Goal: Transaction & Acquisition: Purchase product/service

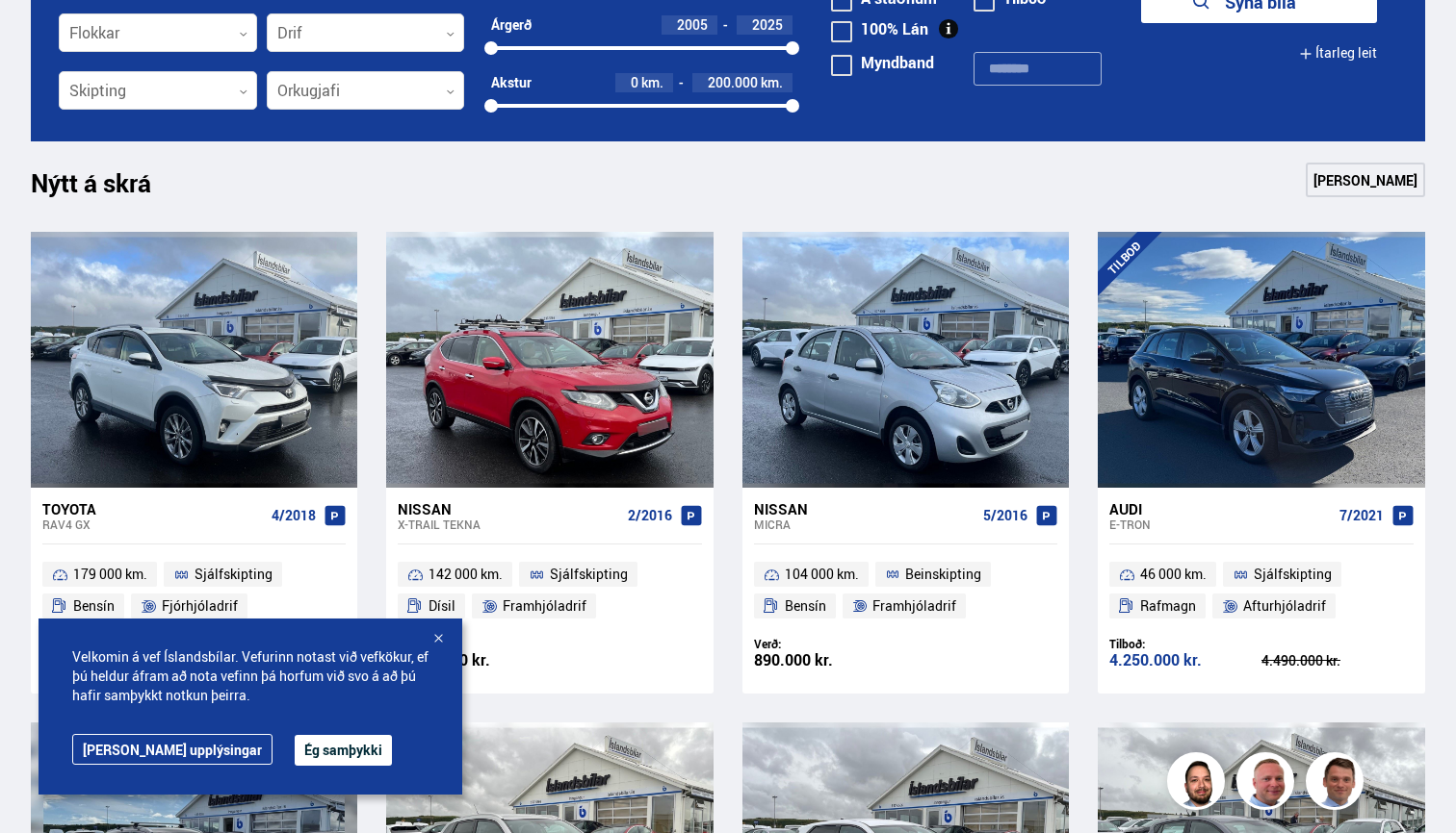
scroll to position [742, 0]
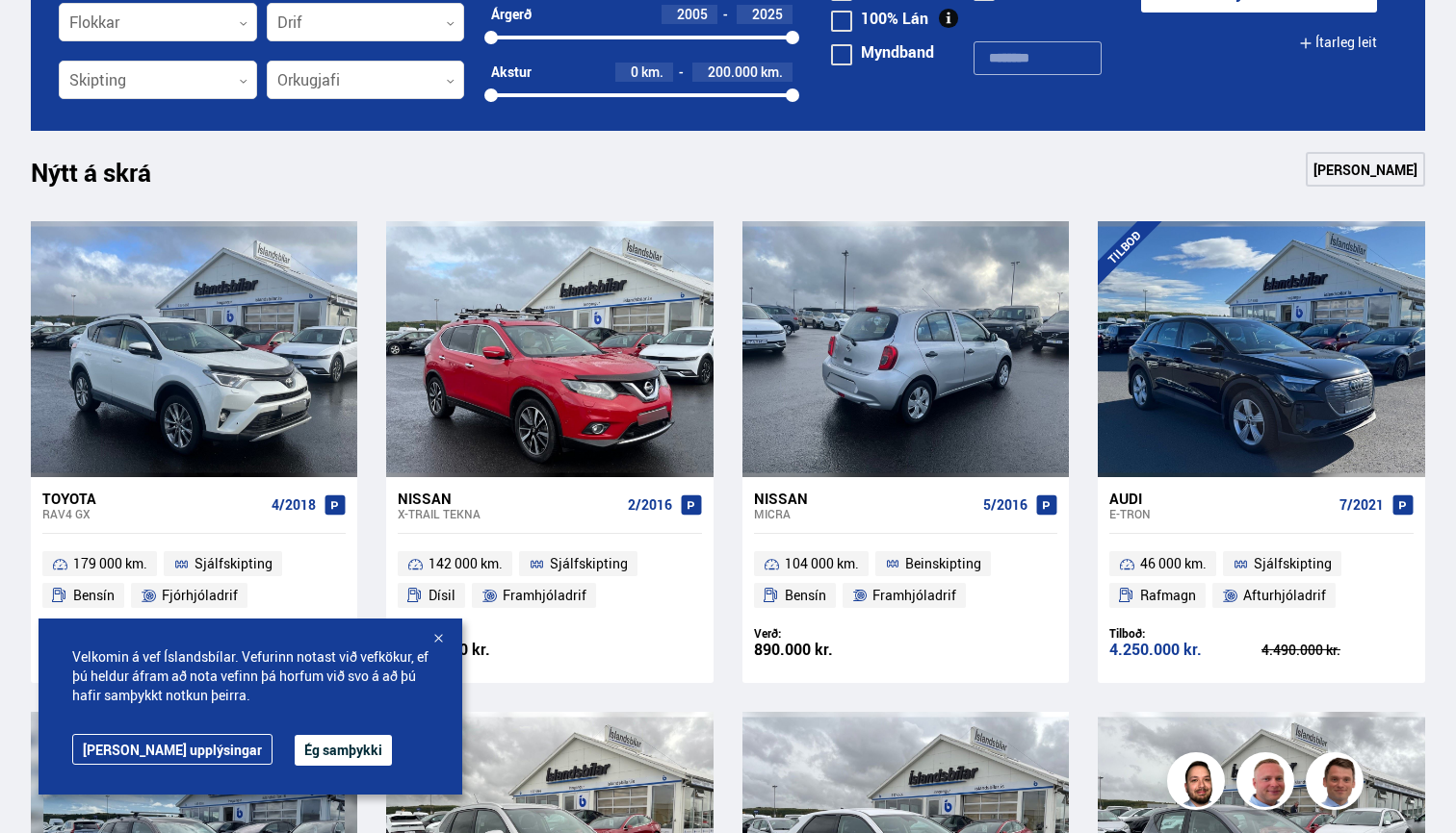
click at [938, 333] on div at bounding box center [905, 349] width 65 height 256
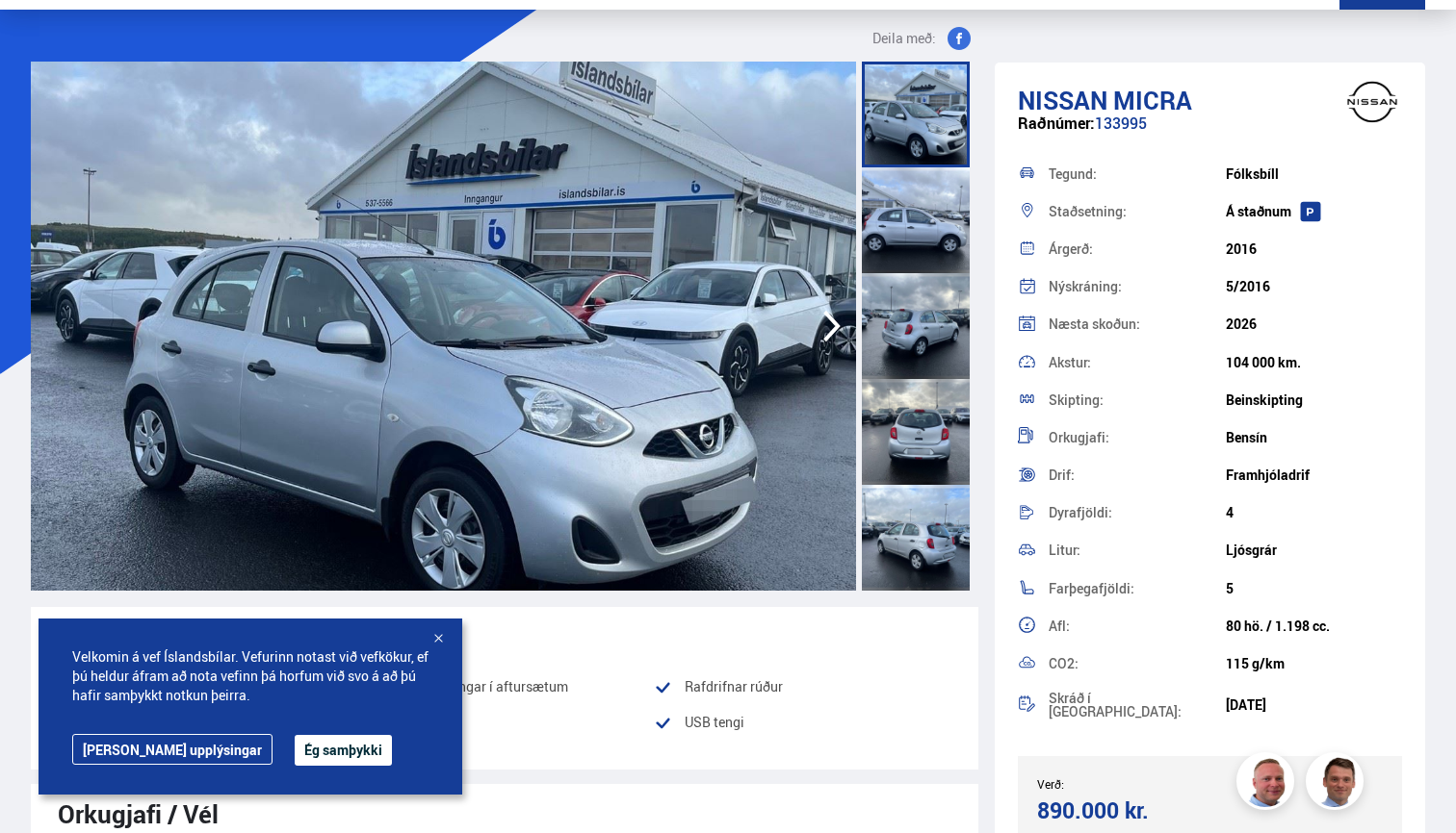
click at [931, 253] on div at bounding box center [915, 220] width 108 height 106
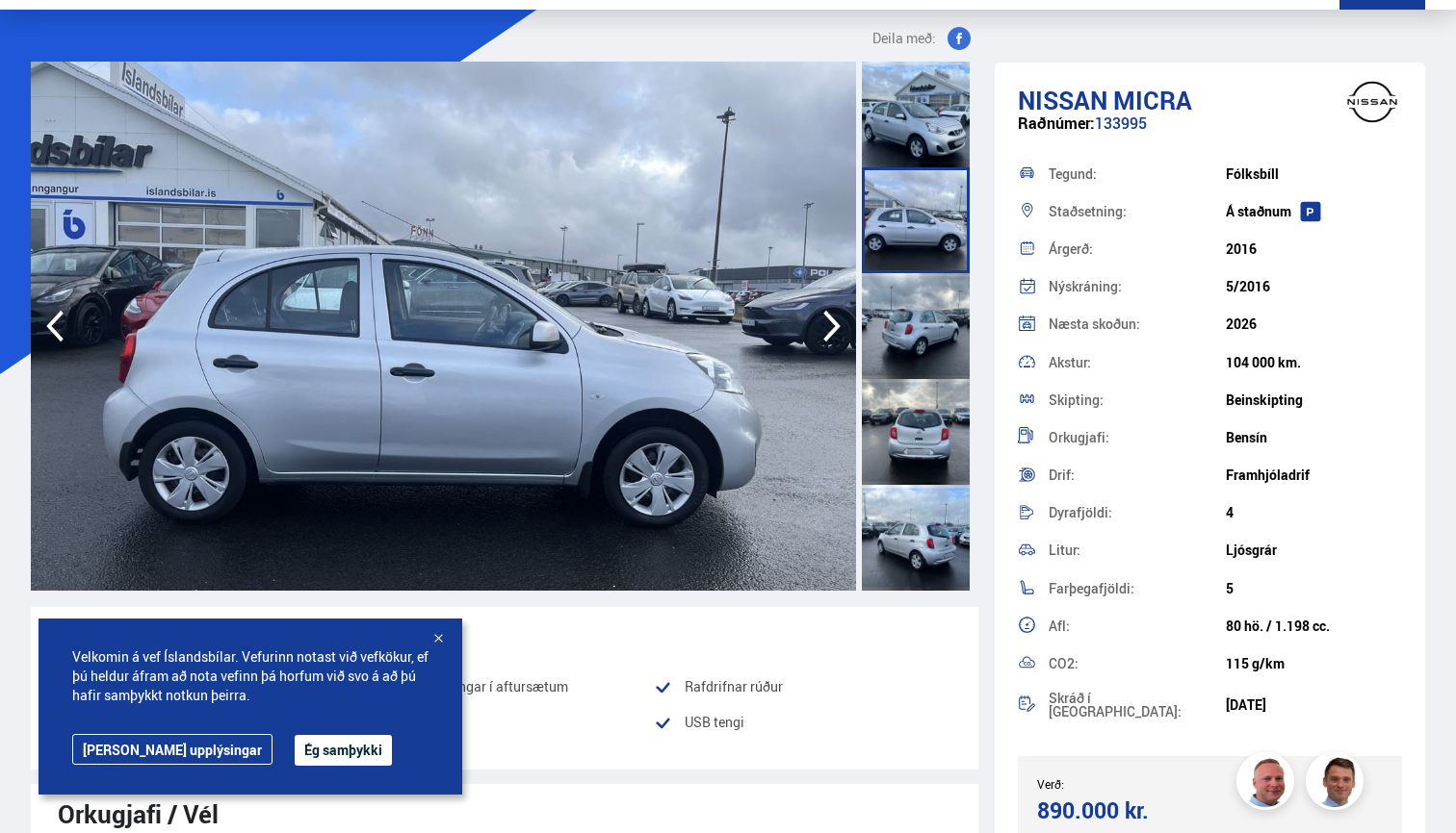
click at [906, 334] on div at bounding box center [915, 326] width 108 height 106
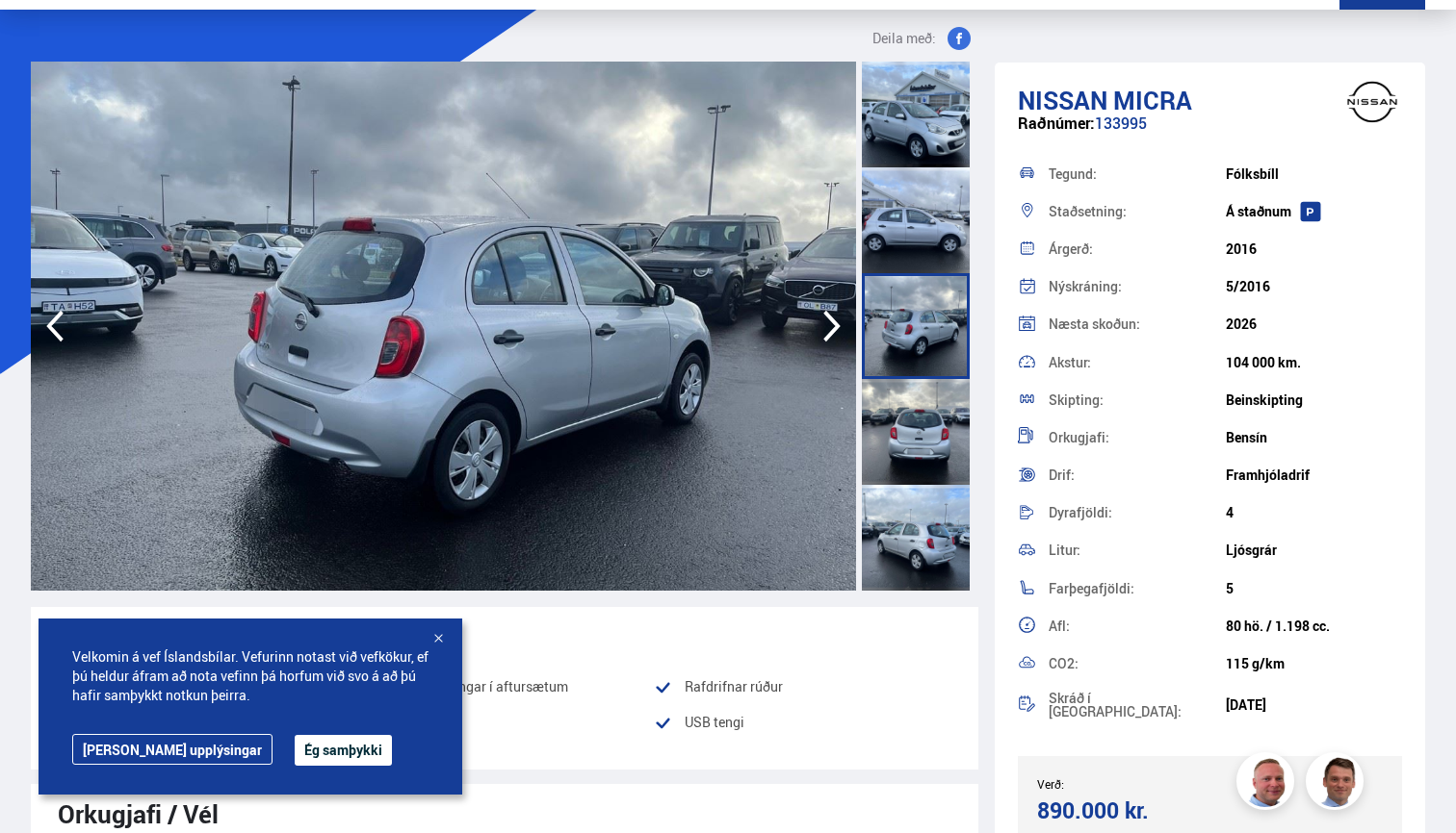
click at [906, 408] on div at bounding box center [915, 432] width 108 height 106
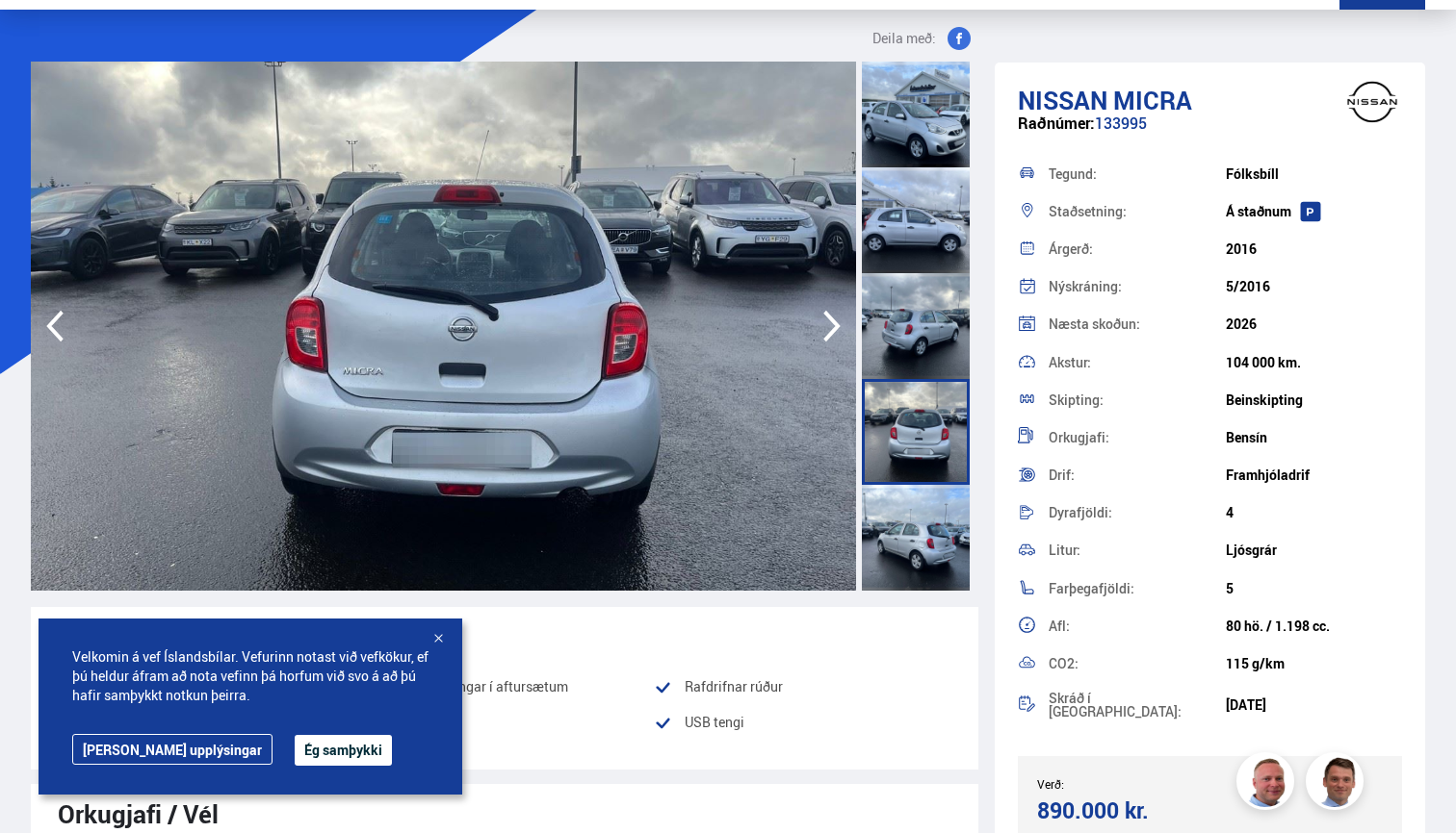
click at [906, 509] on div at bounding box center [915, 537] width 108 height 106
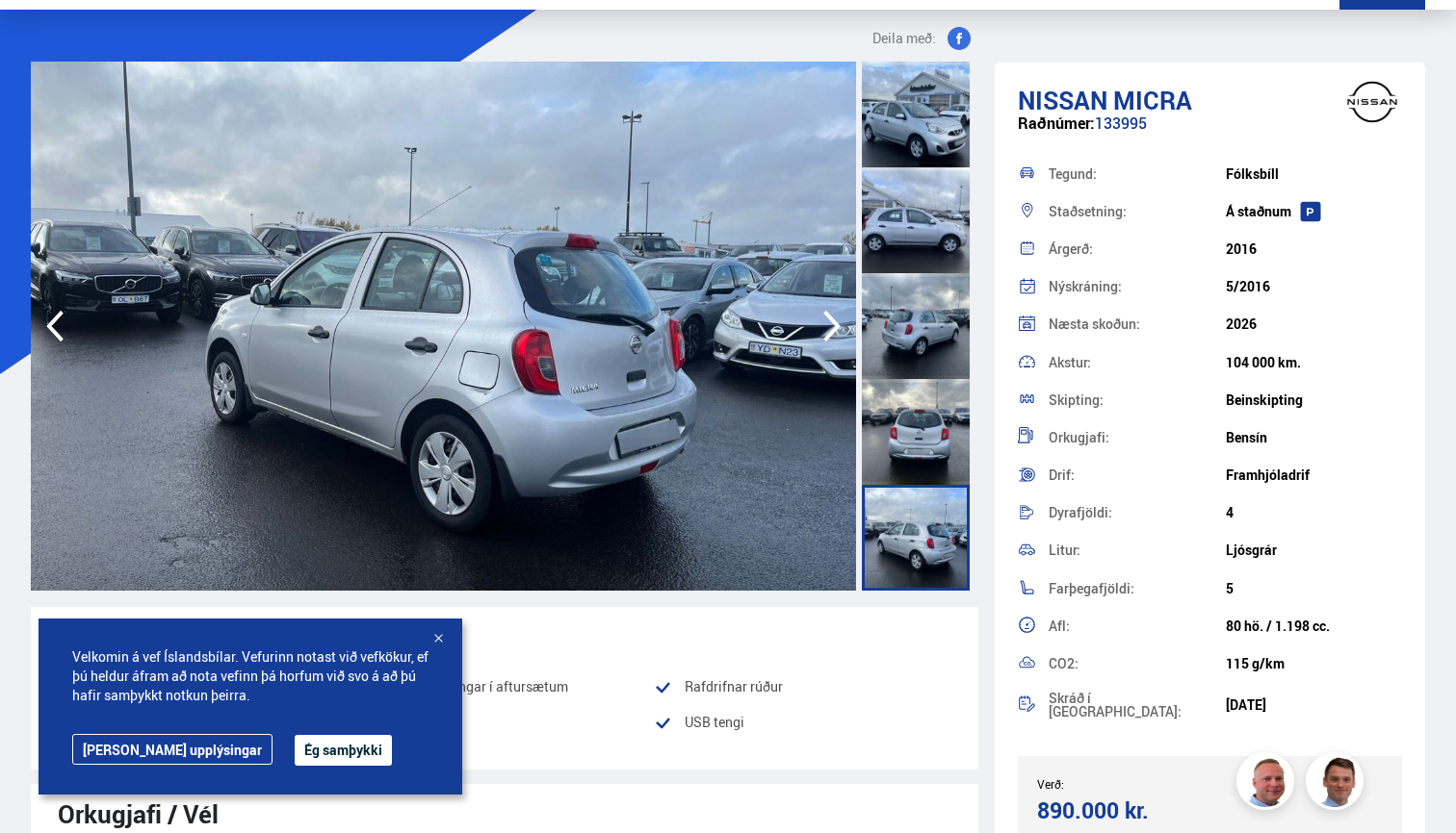
click at [920, 460] on div at bounding box center [915, 432] width 108 height 106
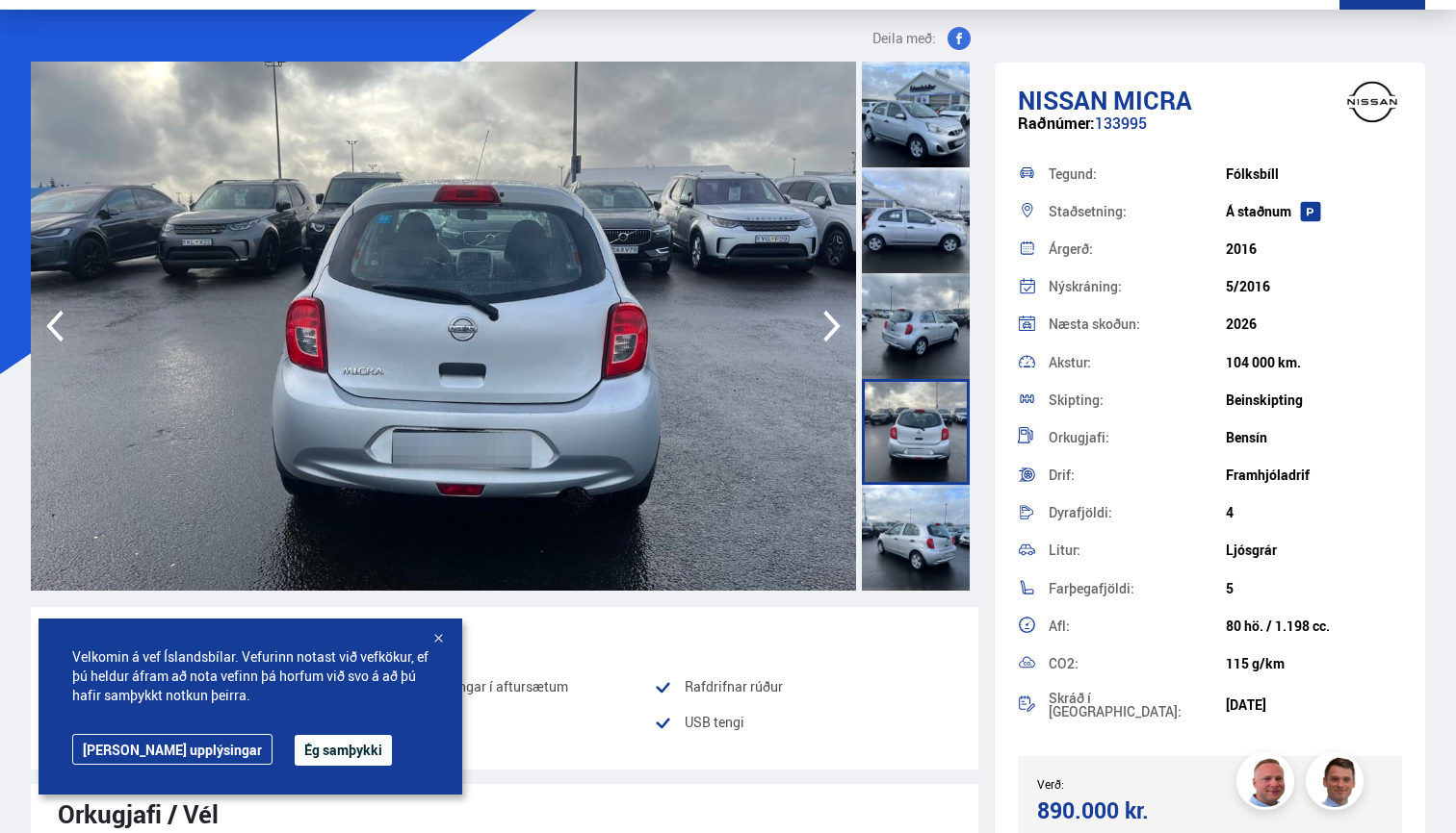
click at [925, 346] on div at bounding box center [915, 326] width 108 height 106
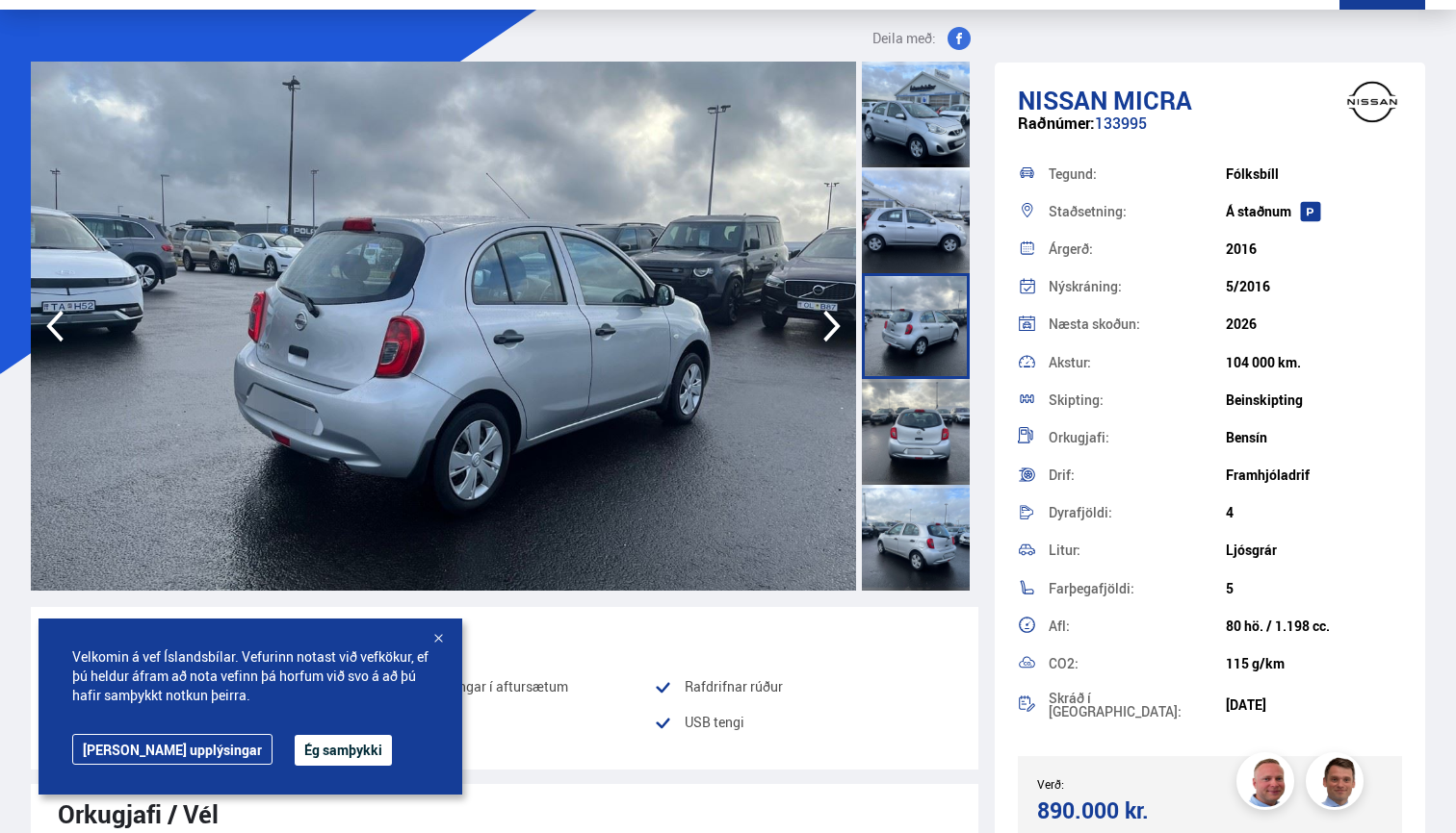
click at [917, 233] on div at bounding box center [915, 220] width 108 height 106
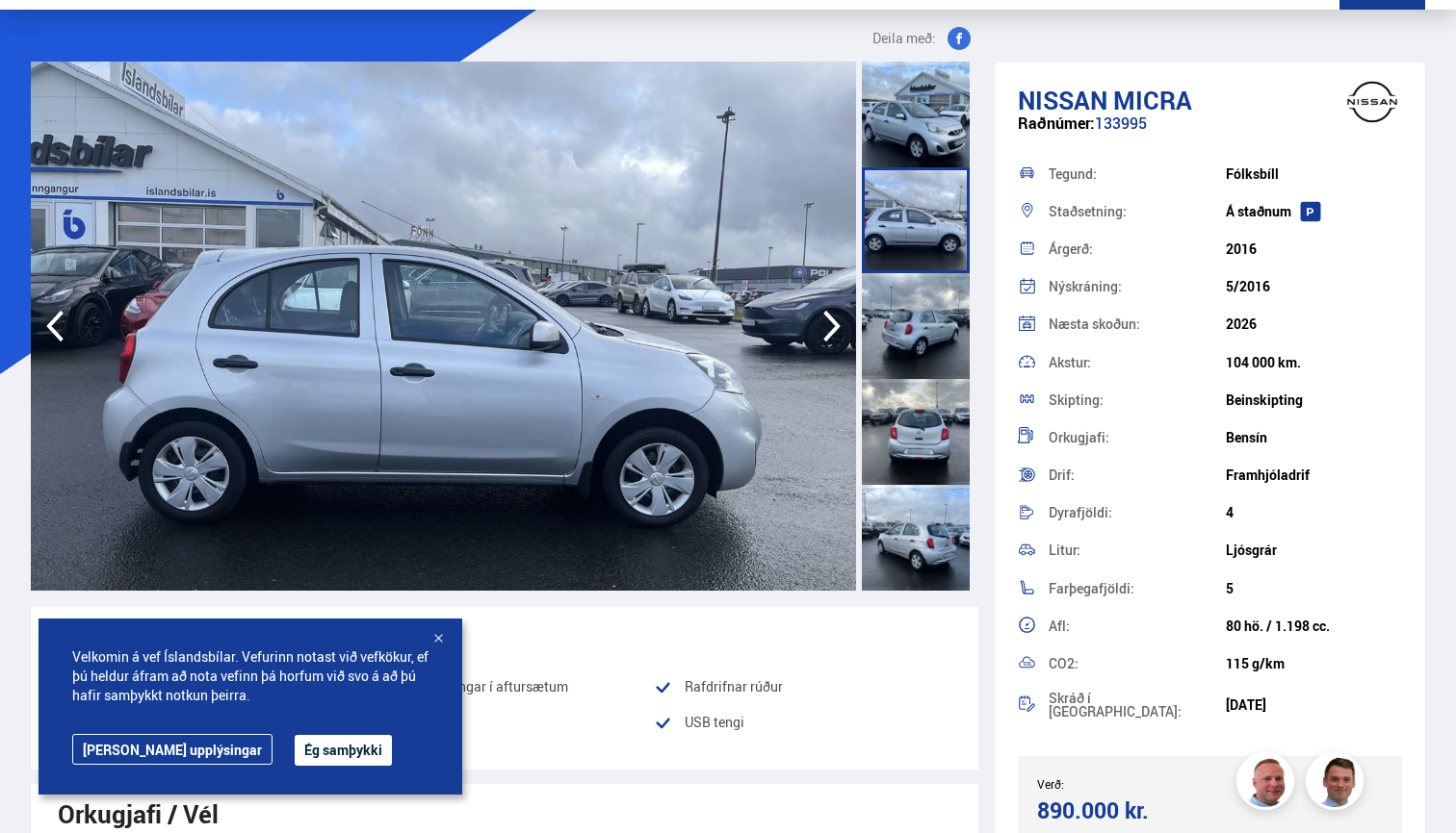
click at [917, 106] on div at bounding box center [915, 114] width 108 height 106
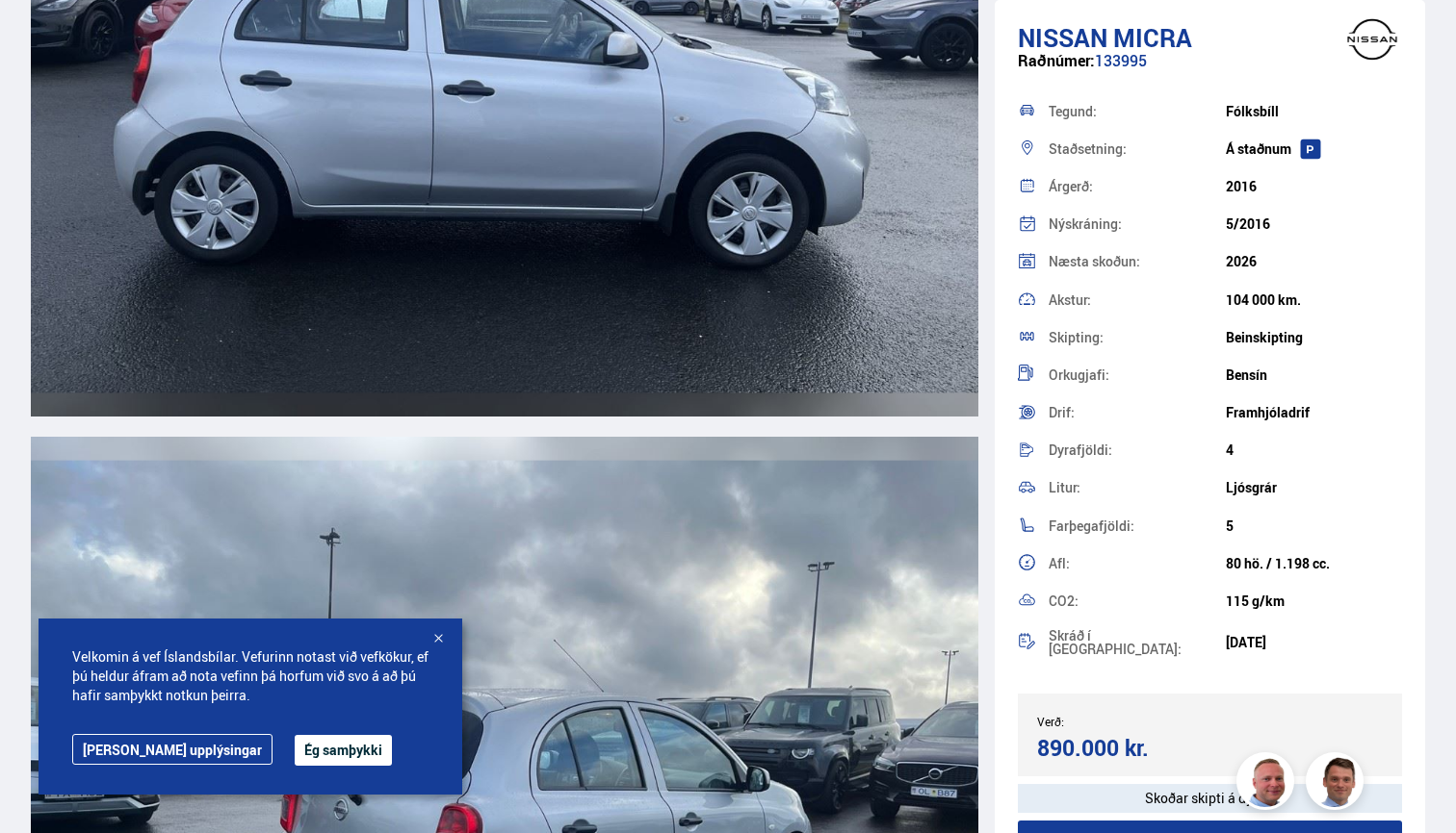
scroll to position [2873, 0]
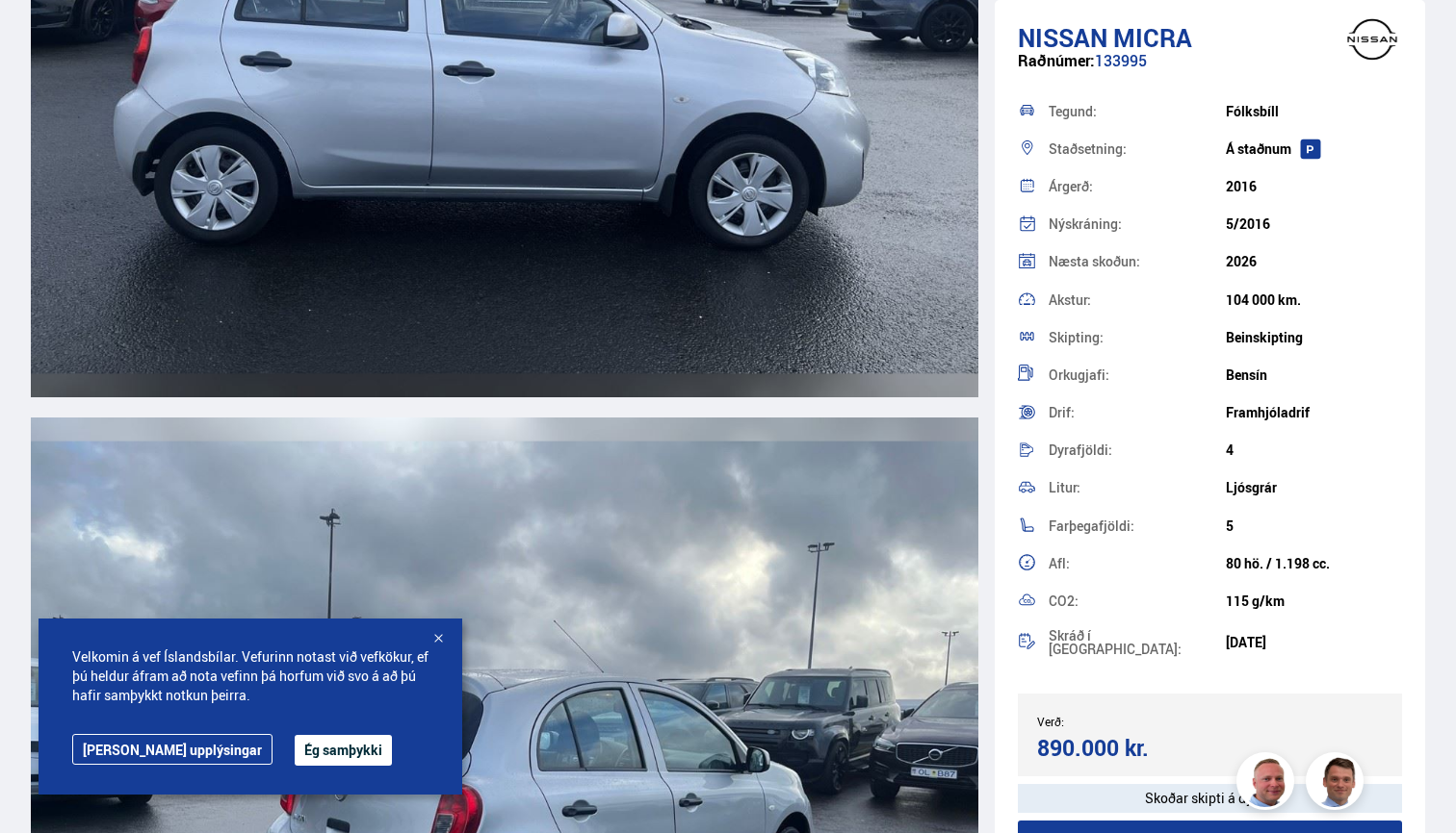
click at [828, 249] on img at bounding box center [505, 18] width 948 height 758
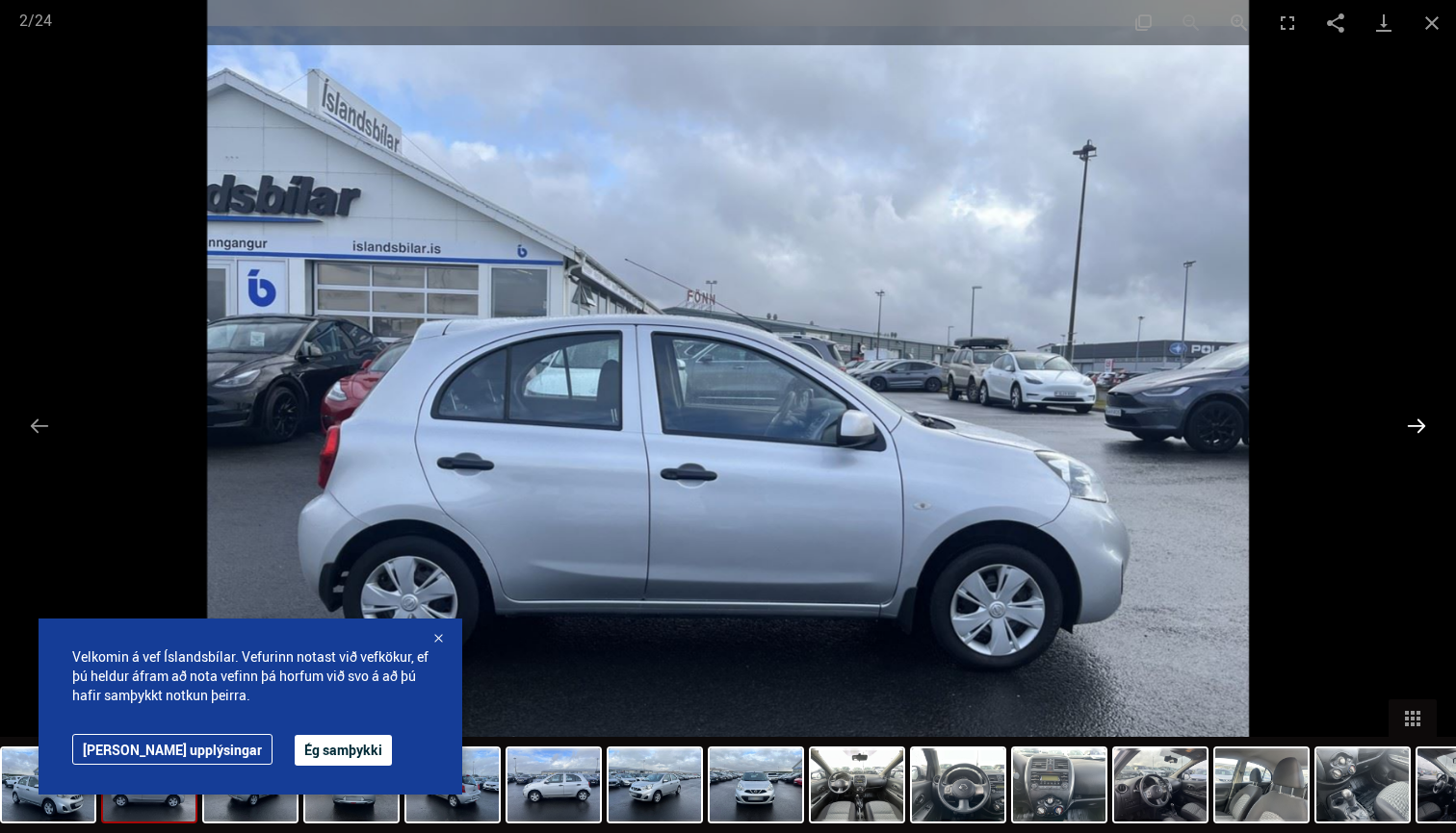
click at [1427, 422] on button "Next slide" at bounding box center [1416, 425] width 40 height 37
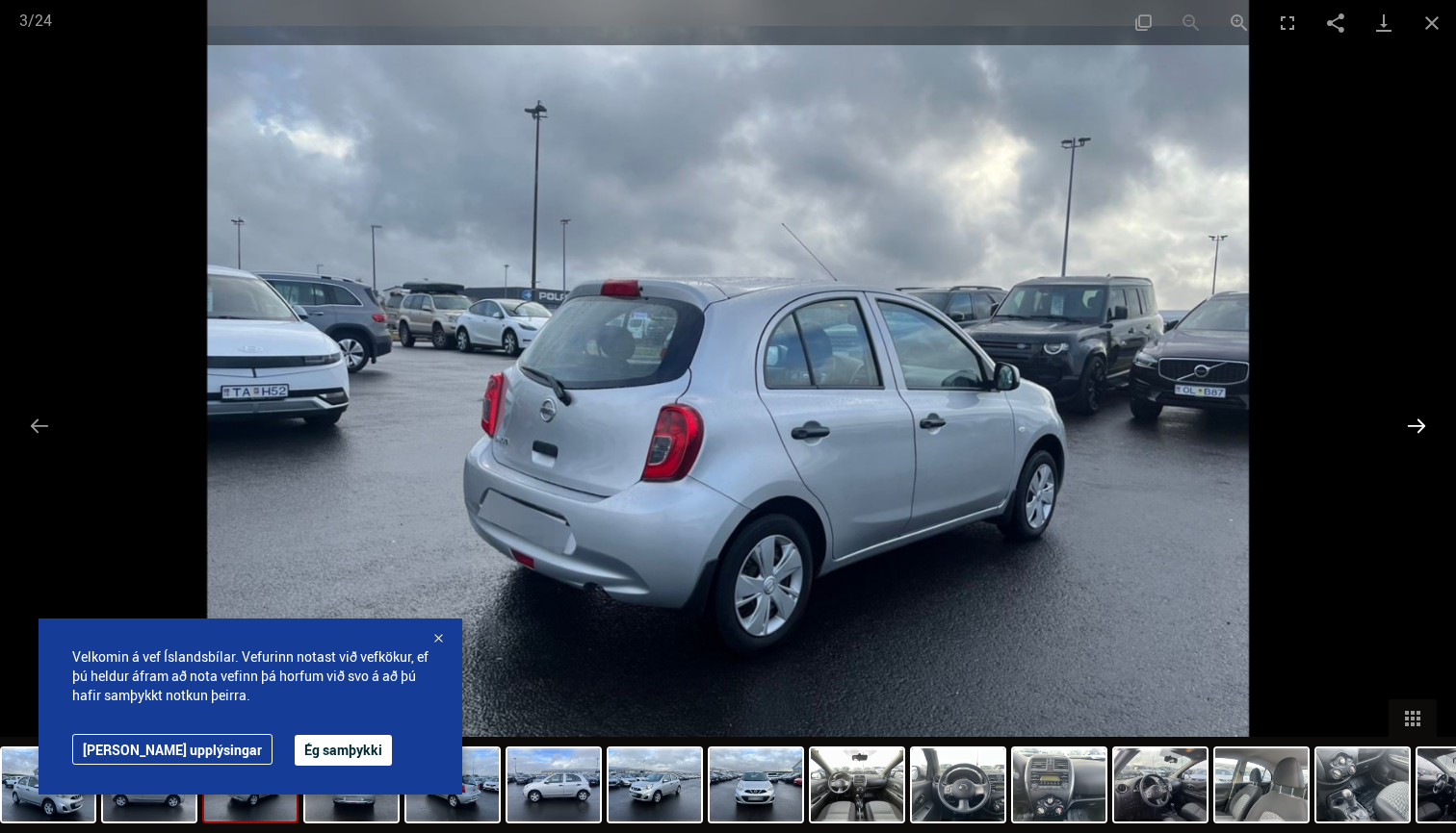
click at [1427, 422] on button "Next slide" at bounding box center [1416, 425] width 40 height 37
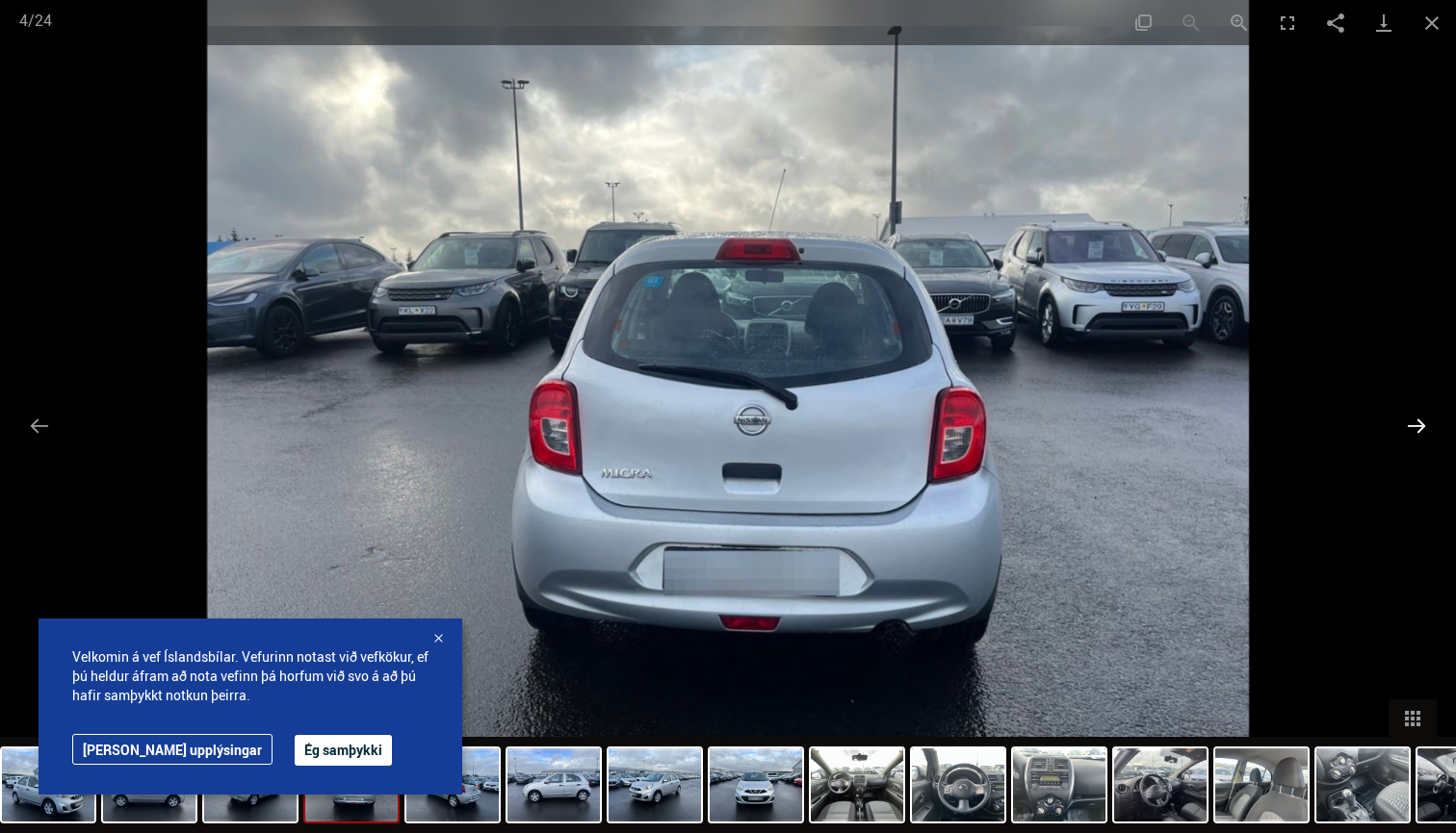
click at [1427, 422] on button "Next slide" at bounding box center [1416, 425] width 40 height 37
click at [1442, 27] on button "Close gallery" at bounding box center [1432, 22] width 48 height 45
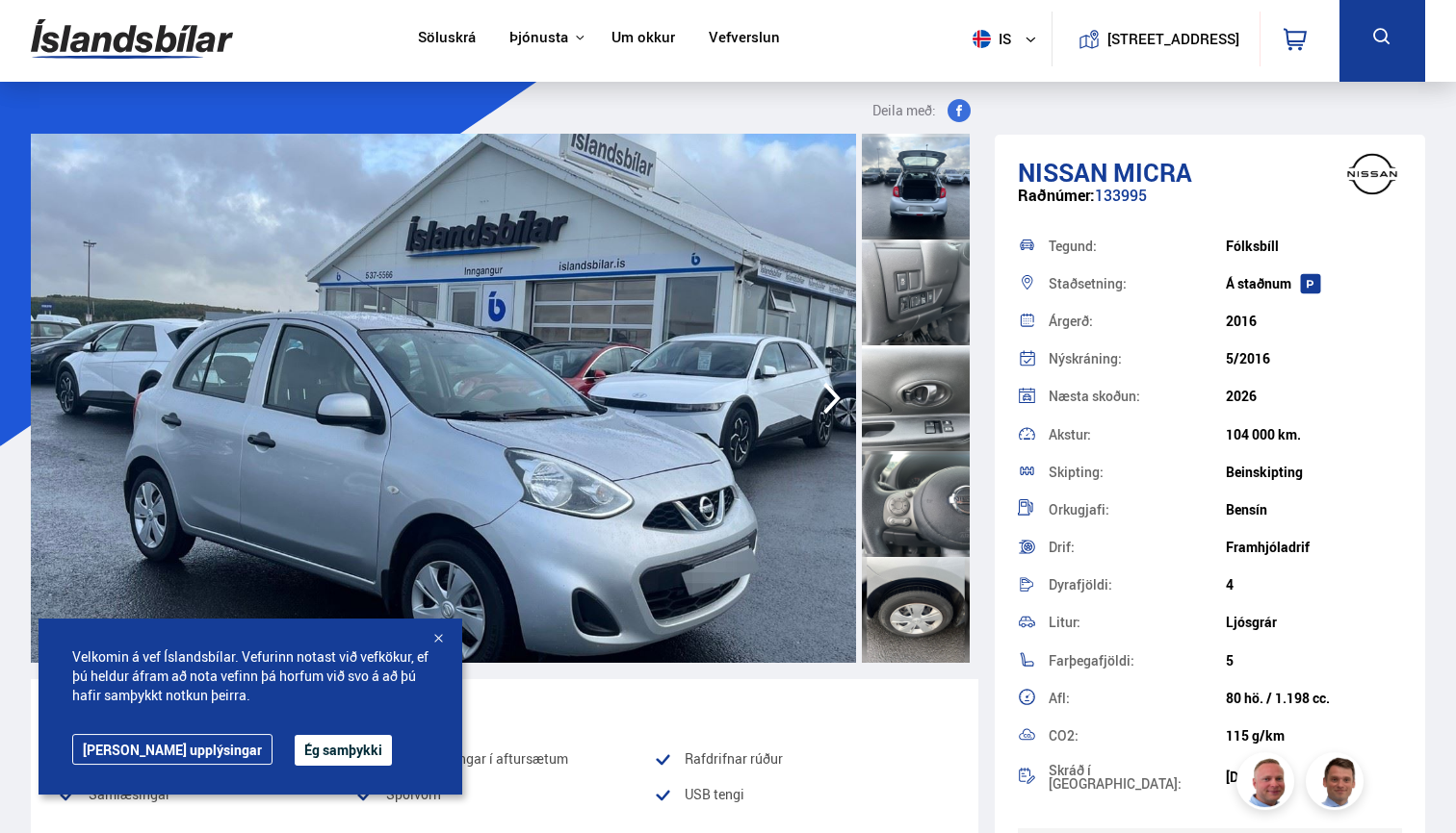
scroll to position [0, 0]
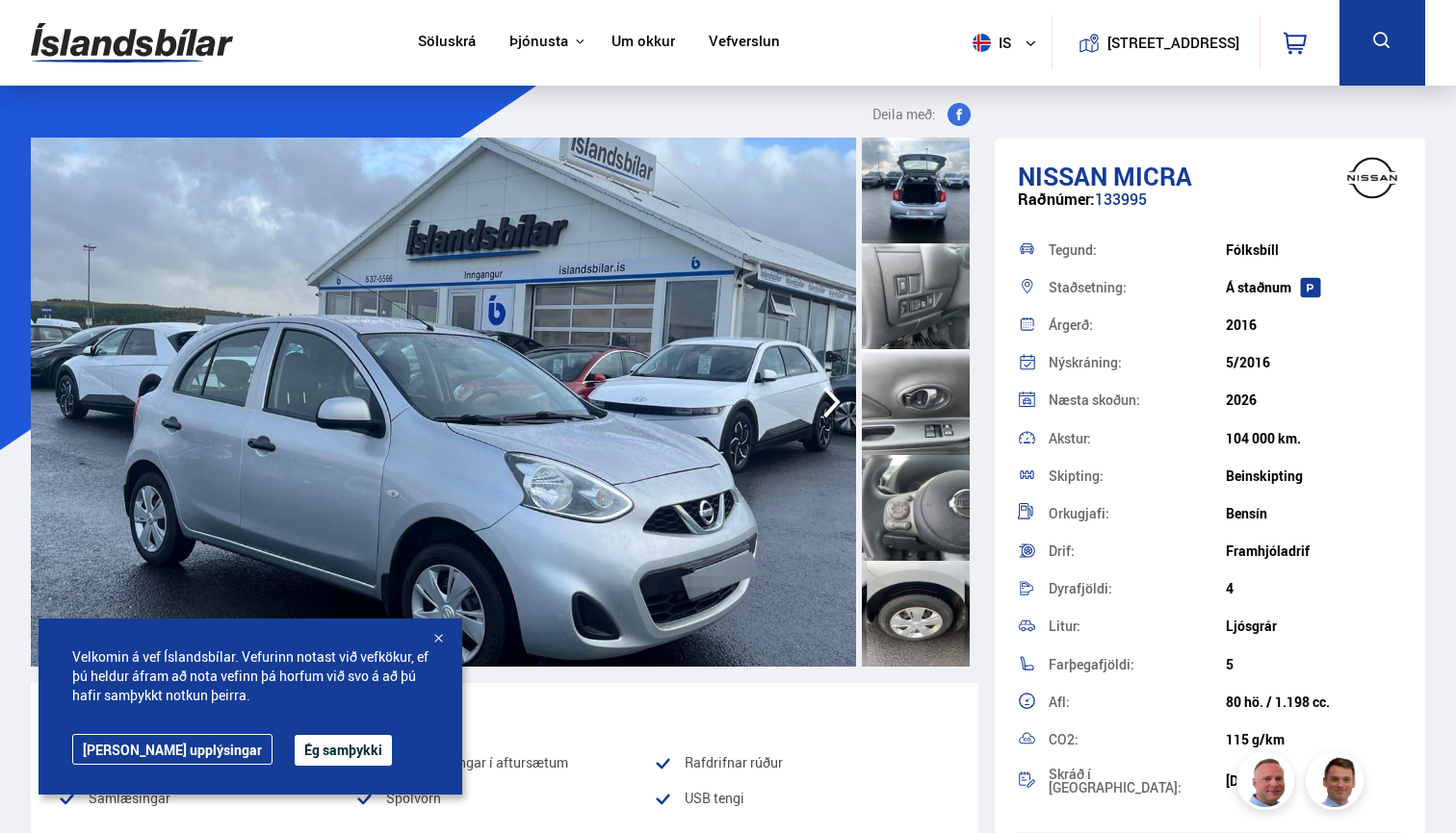
click at [828, 401] on icon "button" at bounding box center [831, 402] width 38 height 46
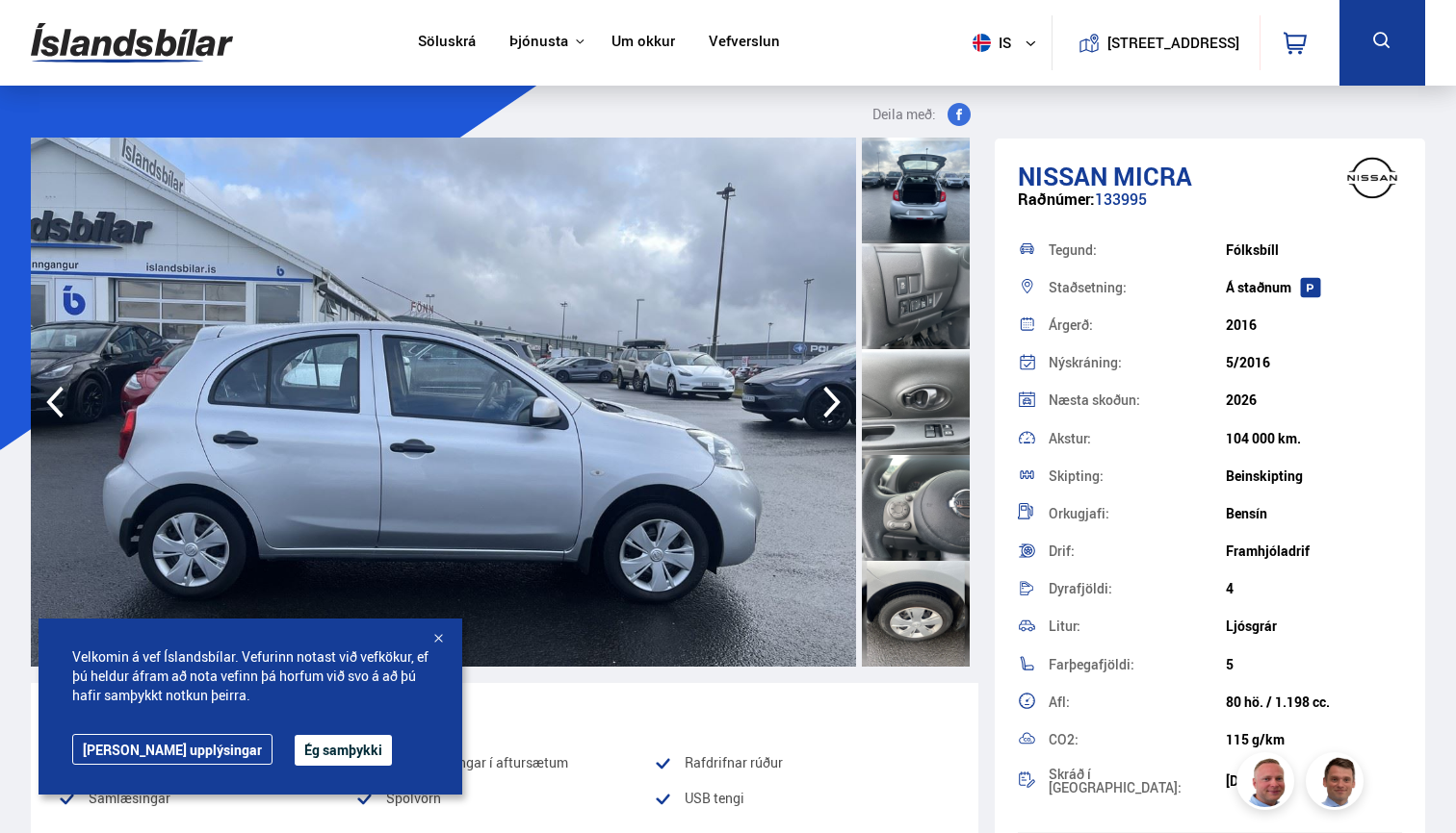
click at [828, 401] on icon "button" at bounding box center [831, 402] width 38 height 46
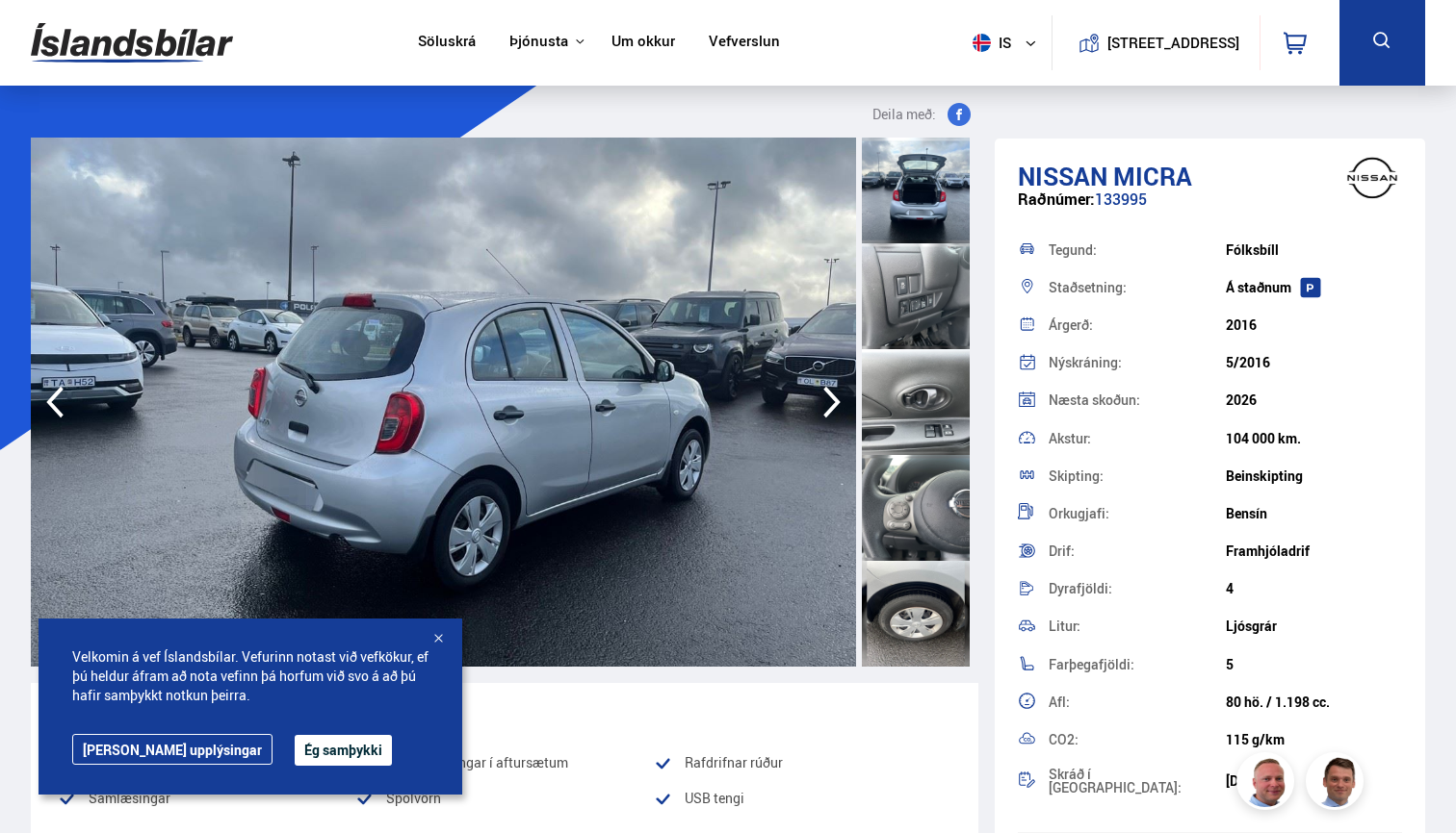
click at [828, 401] on icon "button" at bounding box center [831, 402] width 38 height 46
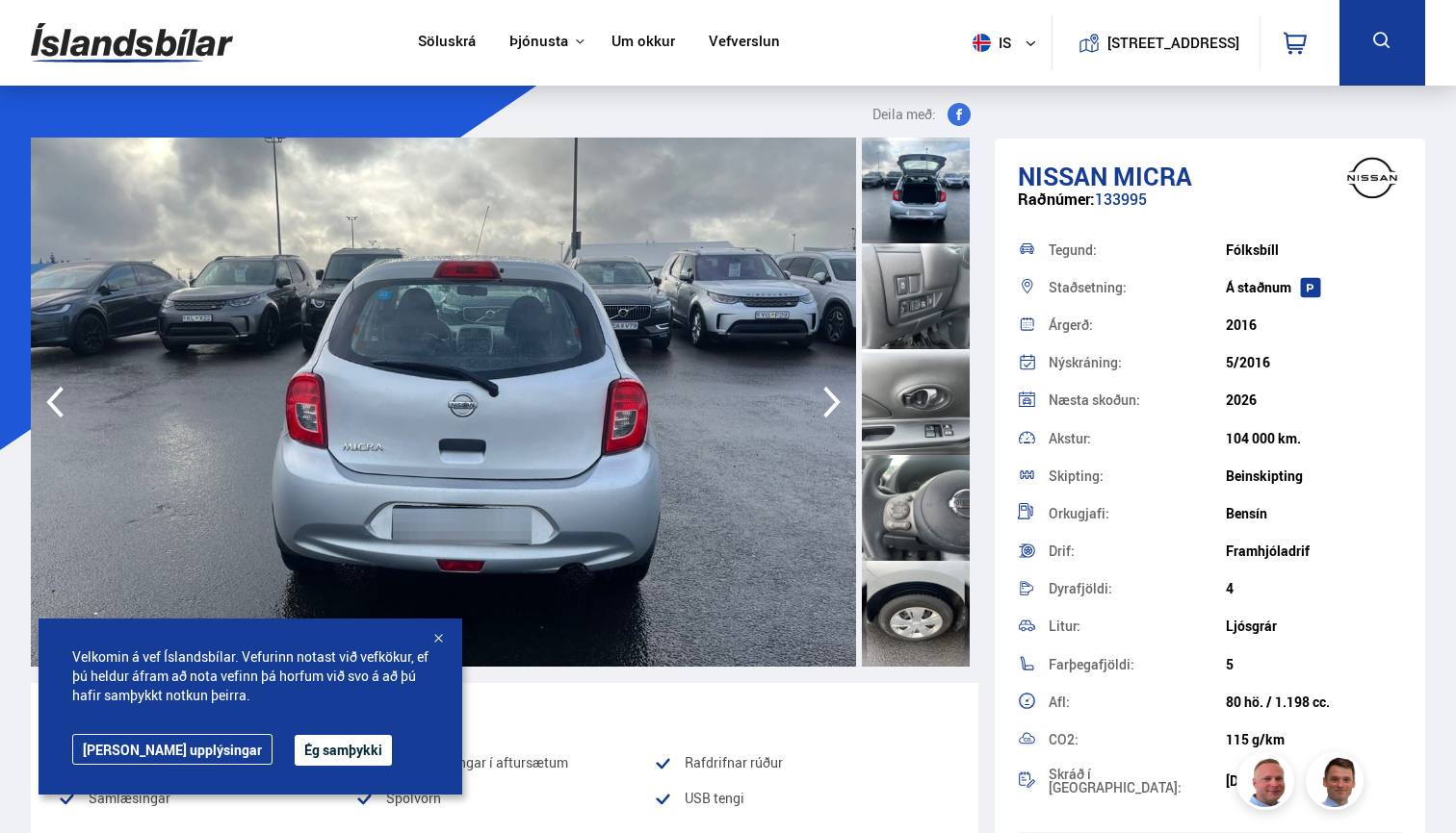
click at [828, 401] on icon "button" at bounding box center [831, 402] width 38 height 46
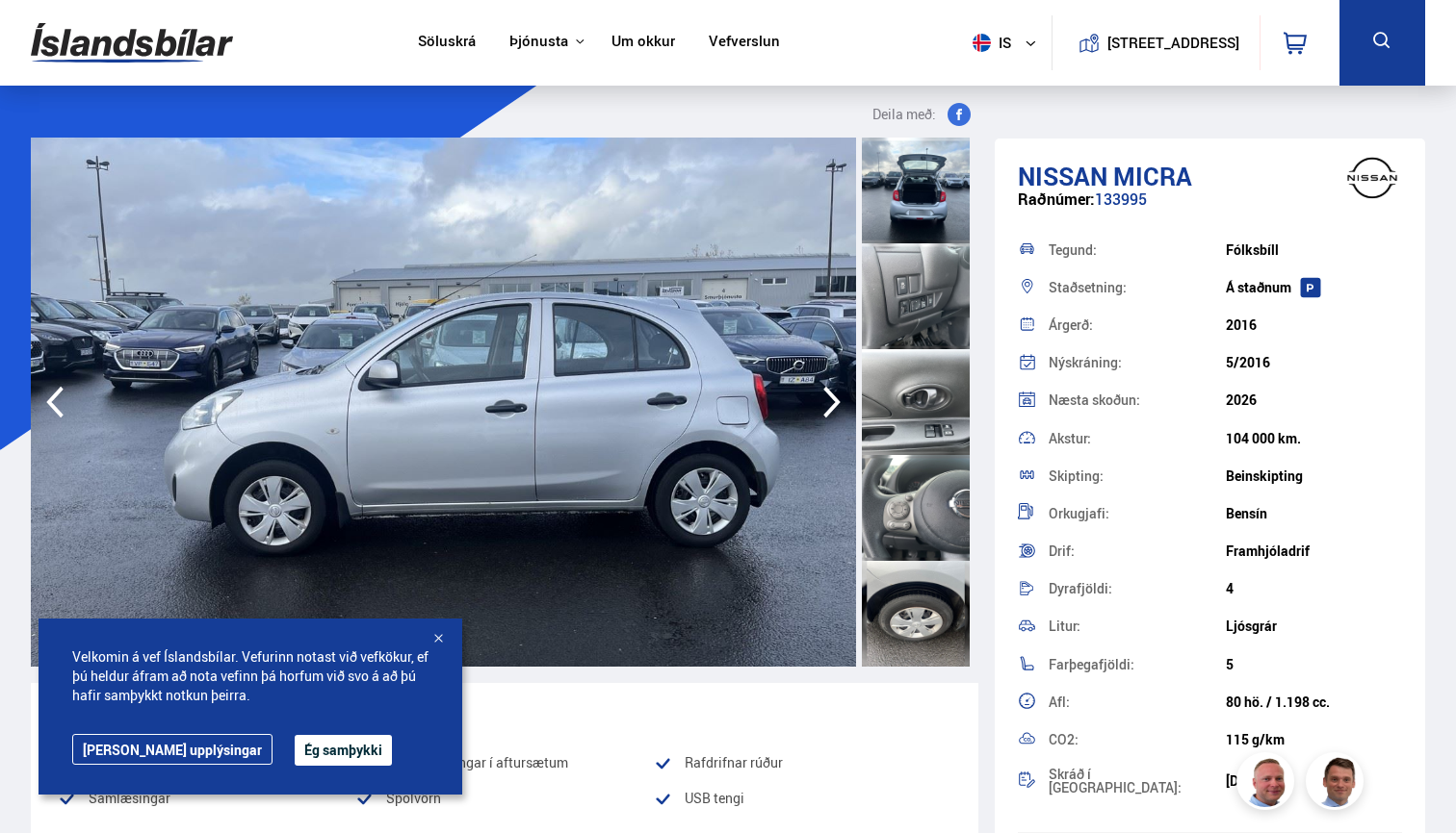
click at [828, 401] on icon "button" at bounding box center [831, 402] width 38 height 46
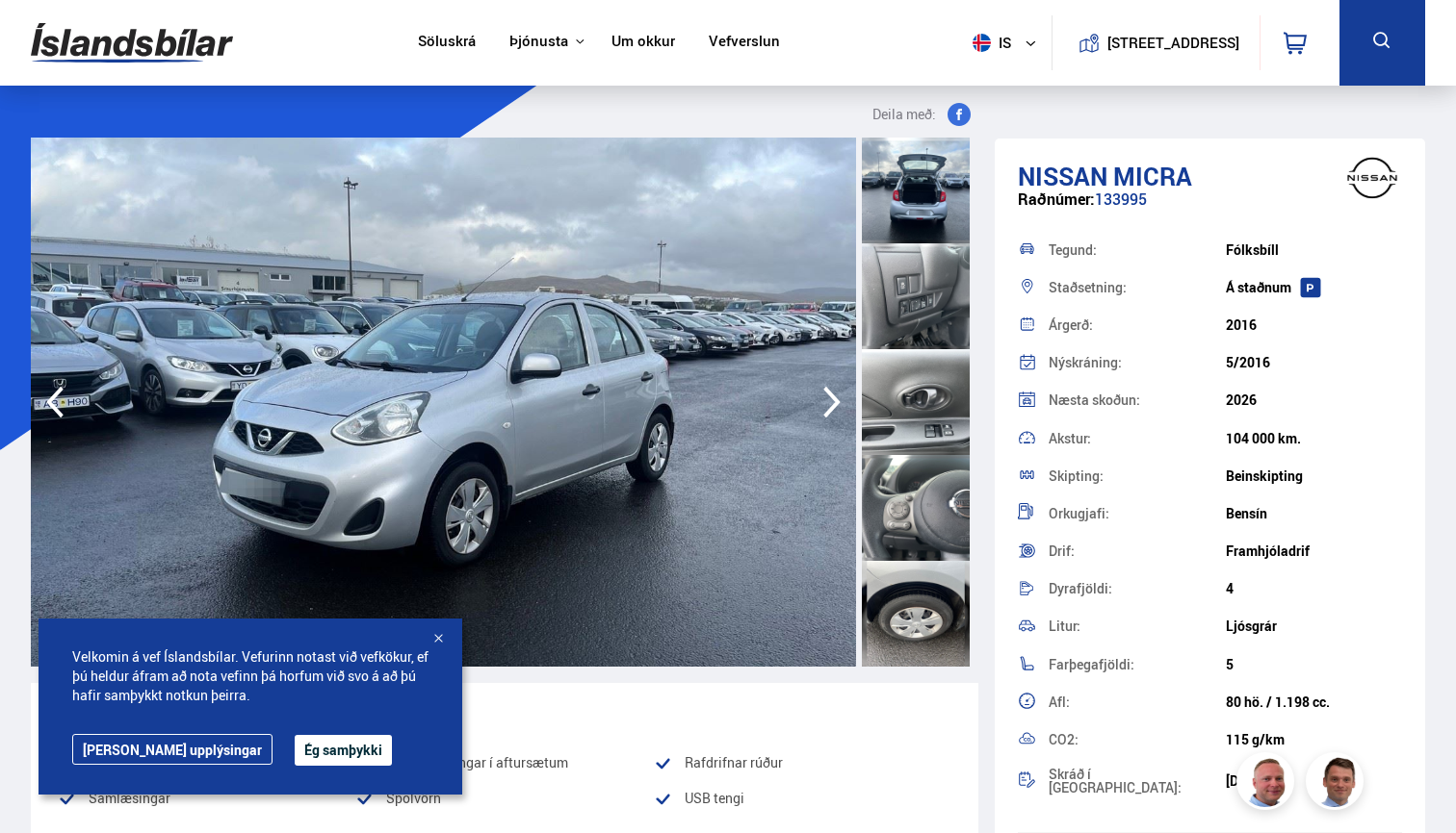
click at [828, 401] on icon "button" at bounding box center [831, 402] width 38 height 46
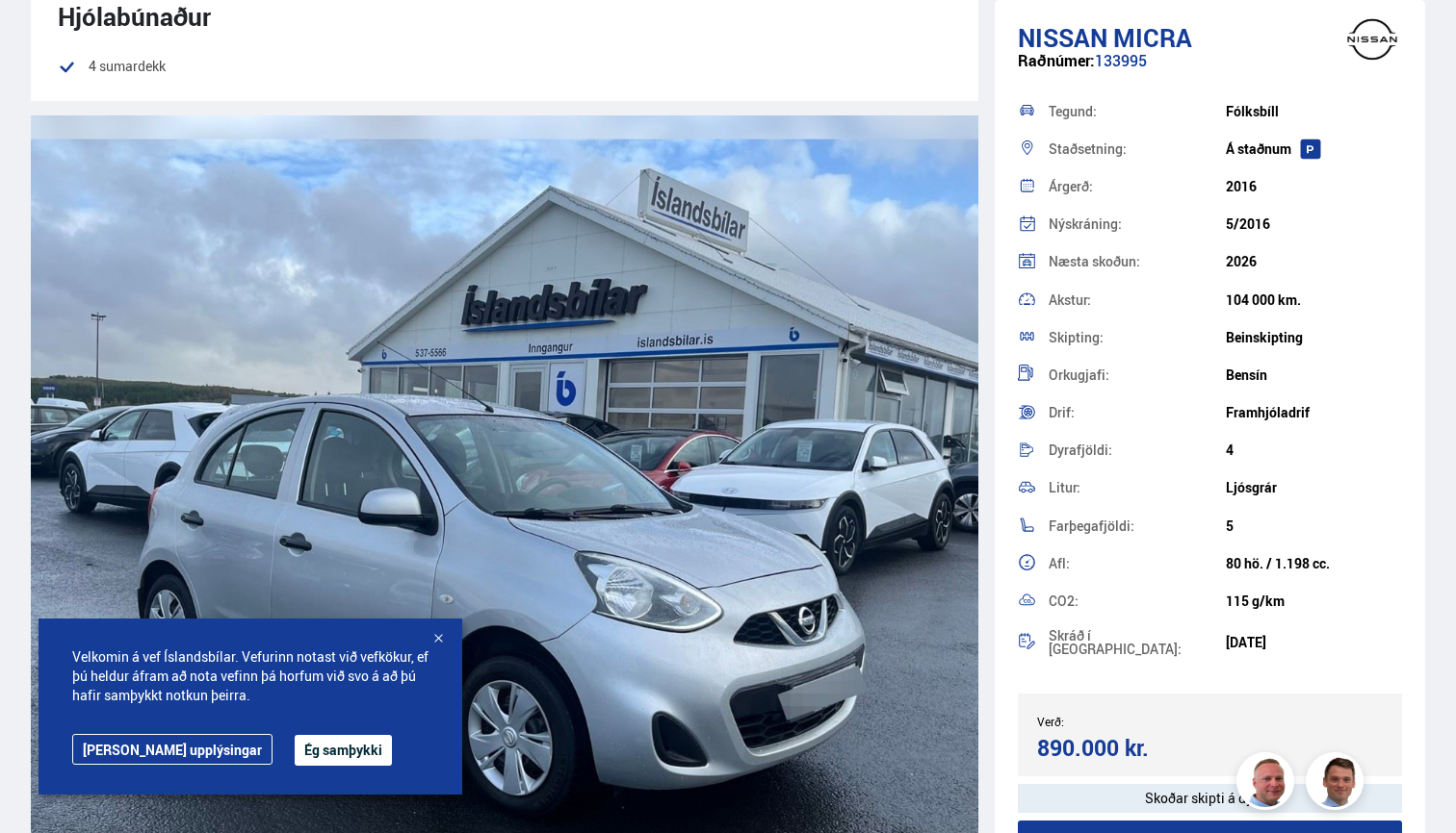
scroll to position [1623, 0]
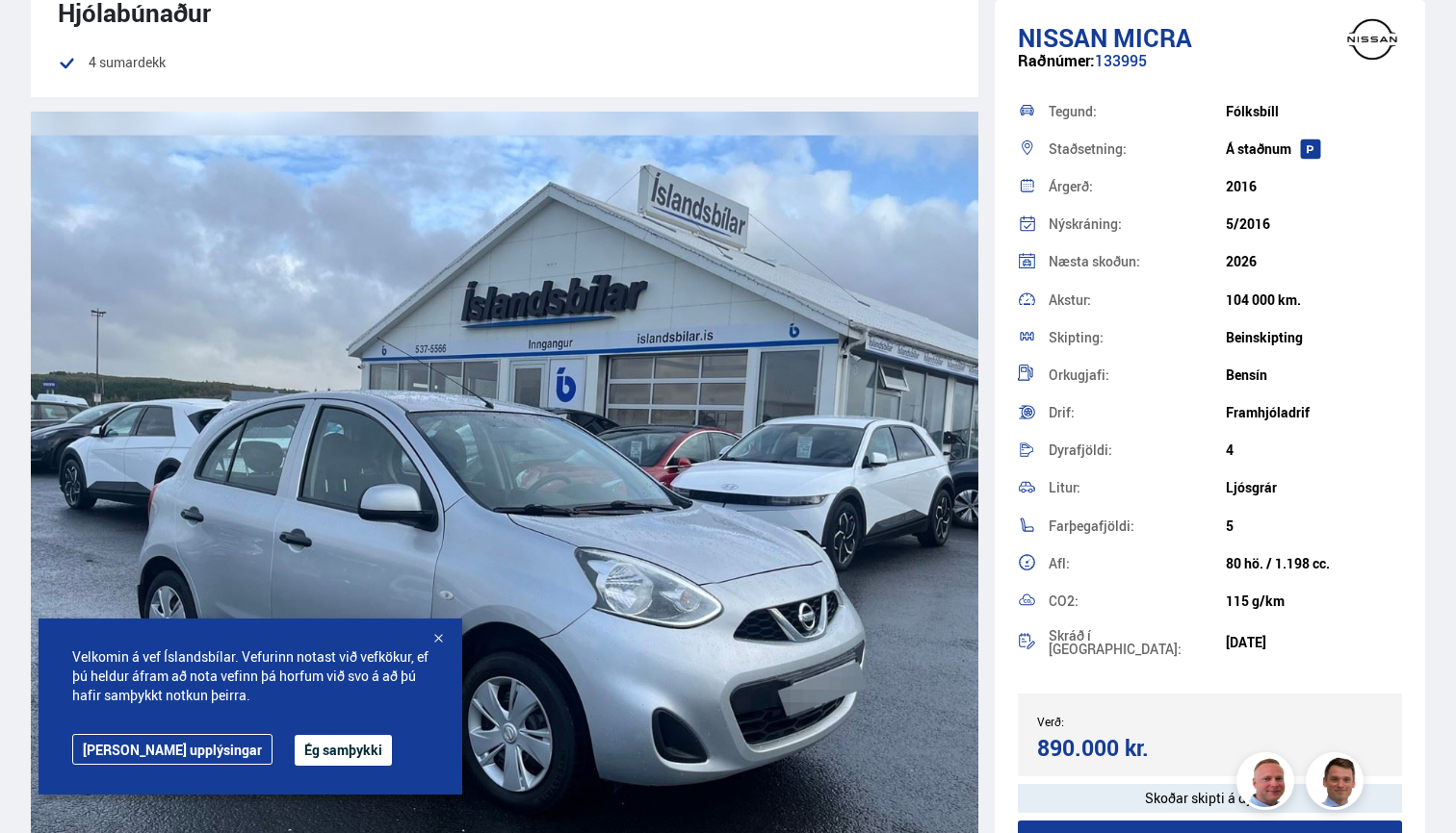
click at [841, 415] on img at bounding box center [505, 490] width 948 height 758
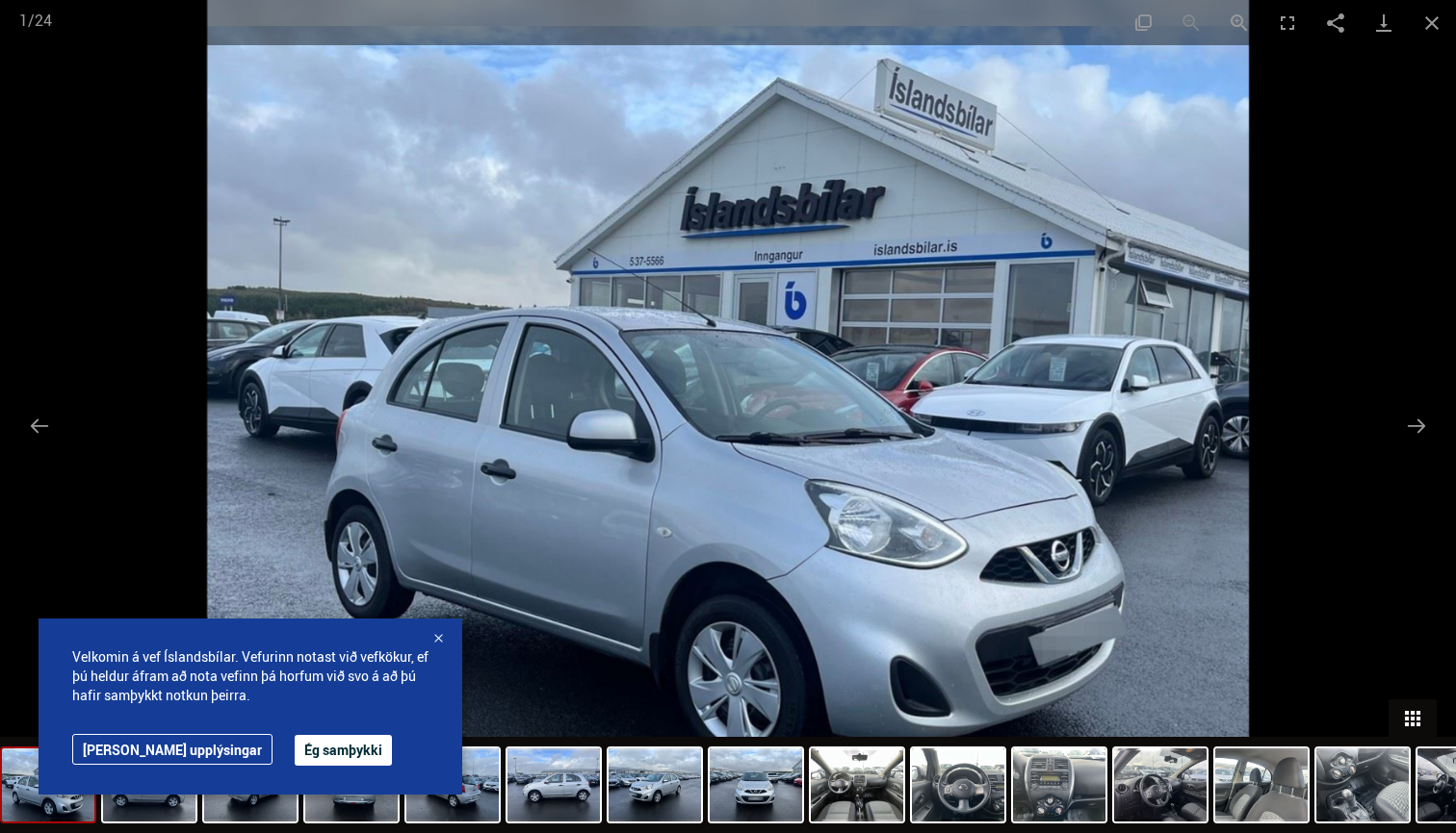
click at [1420, 716] on button "Toggle thumbnails" at bounding box center [1412, 718] width 48 height 37
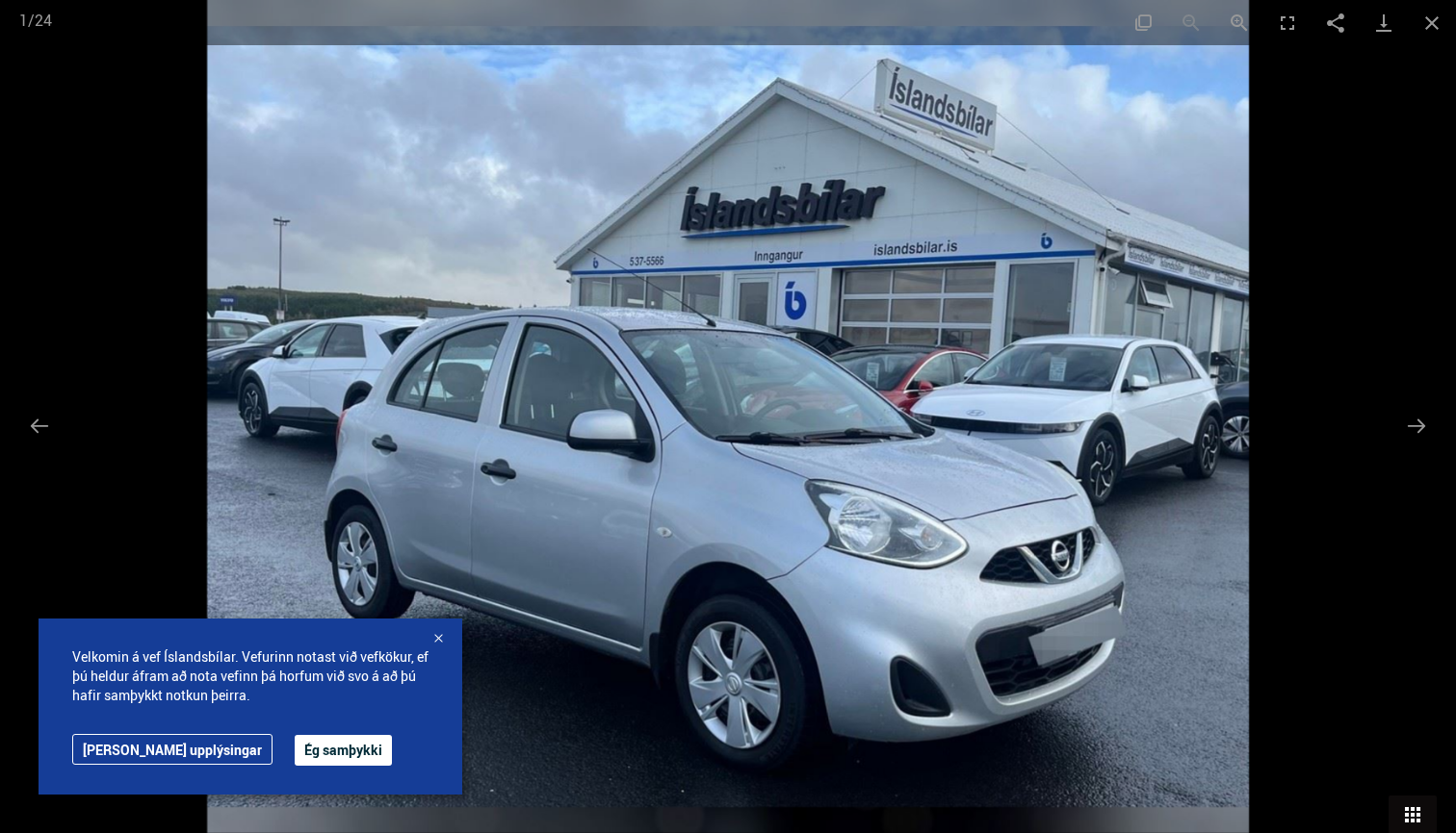
click at [1405, 813] on button "Toggle thumbnails" at bounding box center [1412, 814] width 48 height 37
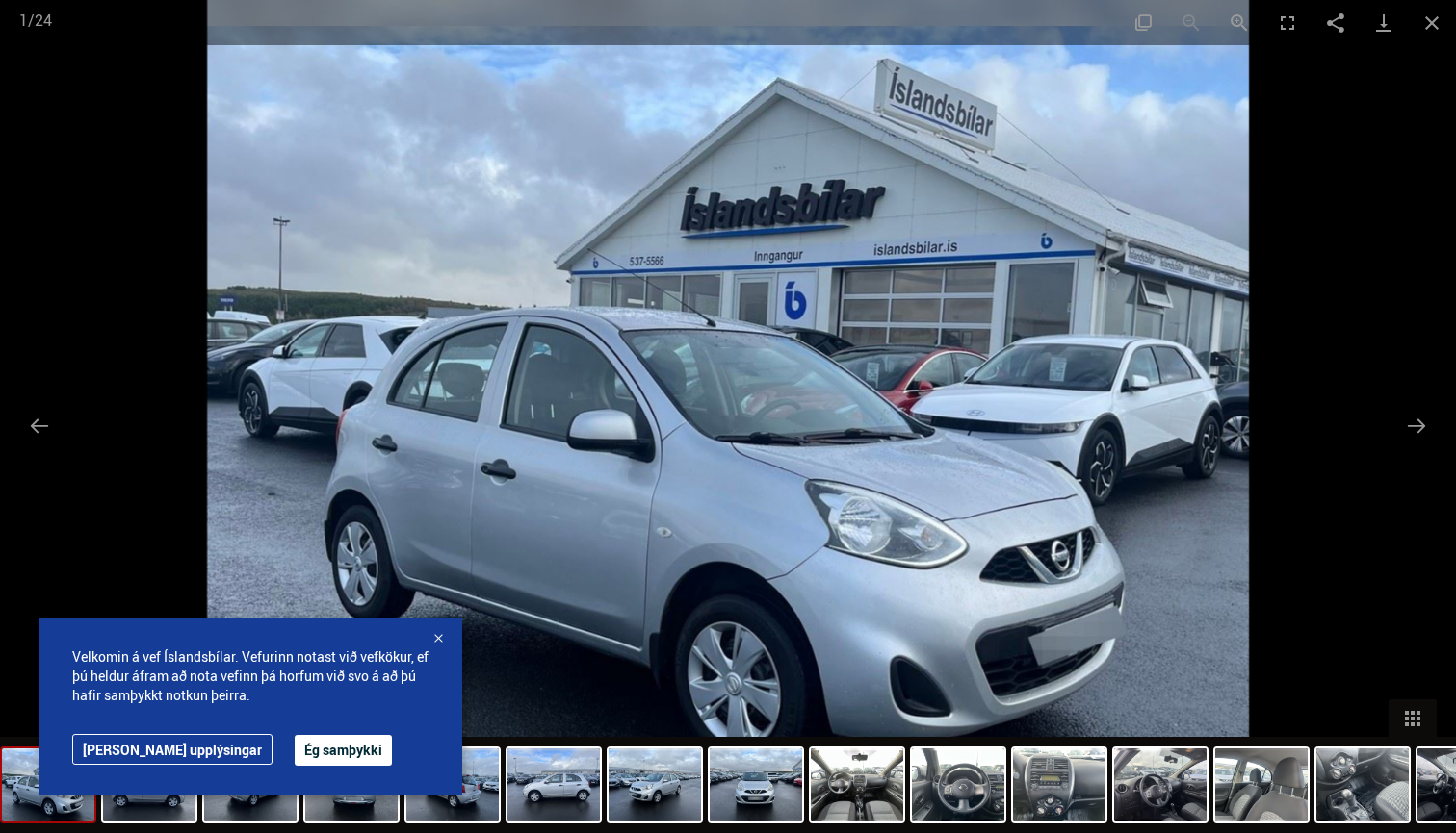
click at [437, 641] on div at bounding box center [438, 640] width 20 height 20
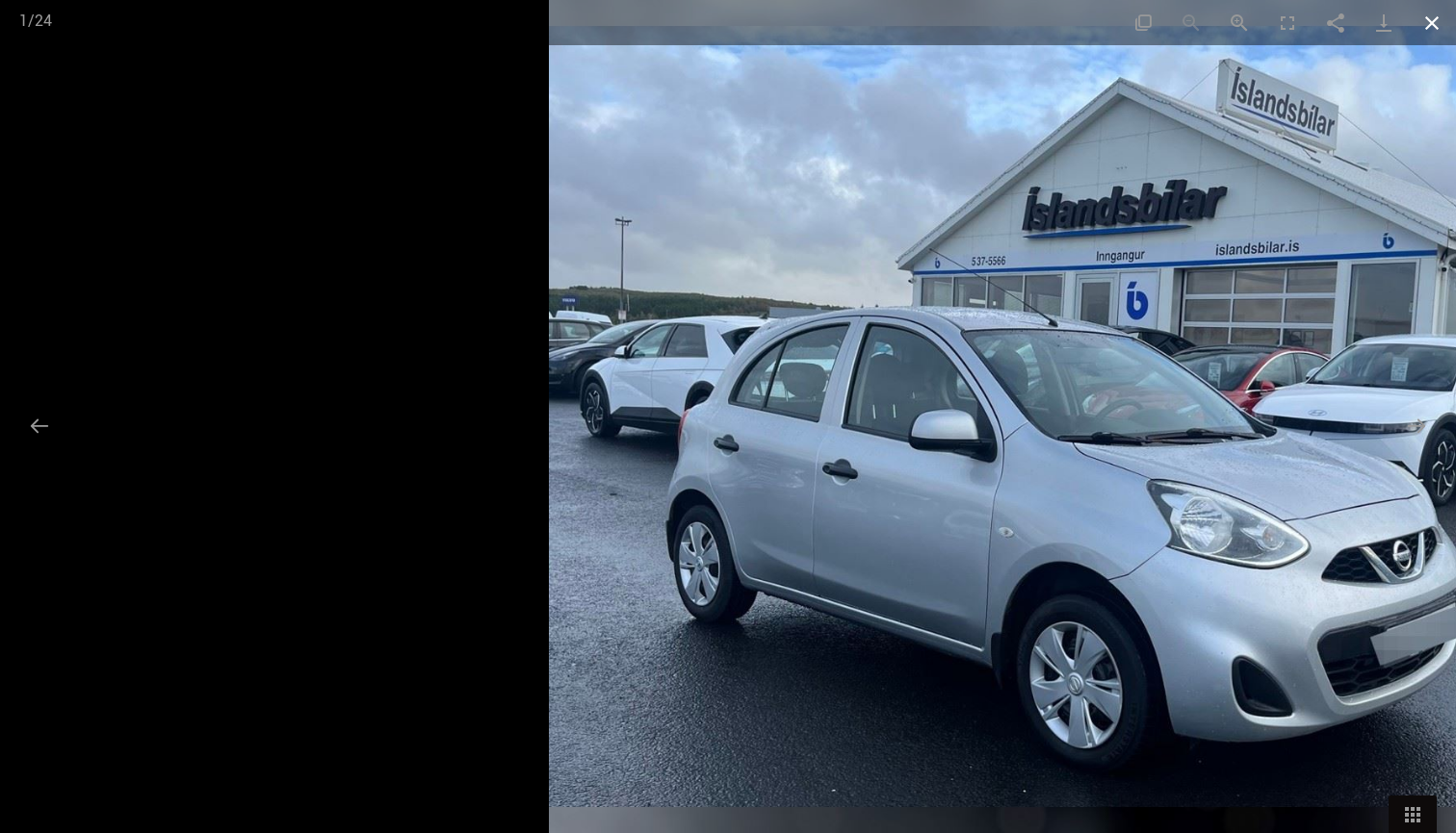
click at [1438, 21] on button "Close gallery" at bounding box center [1432, 22] width 48 height 45
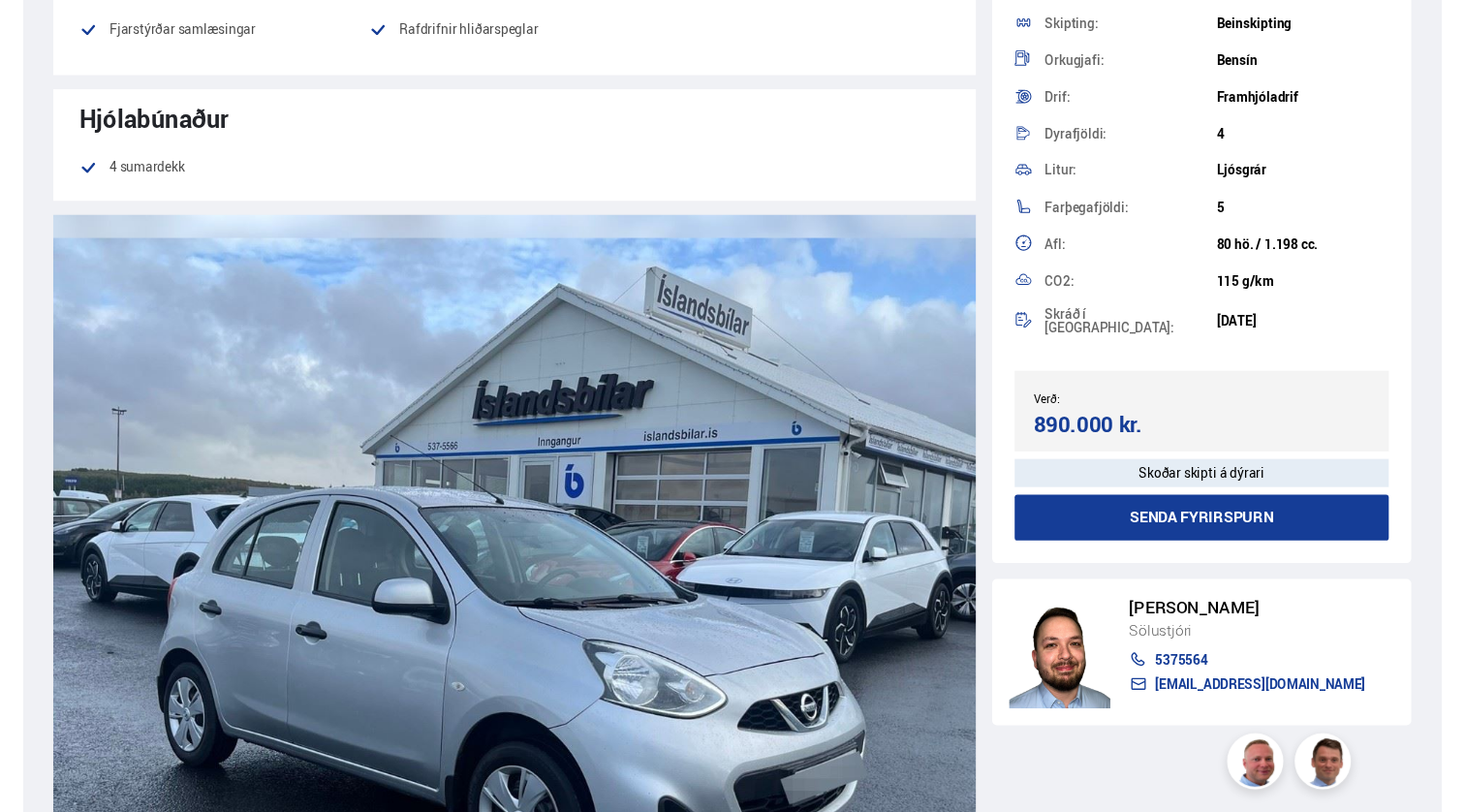
scroll to position [1528, 0]
